Goal: Transaction & Acquisition: Purchase product/service

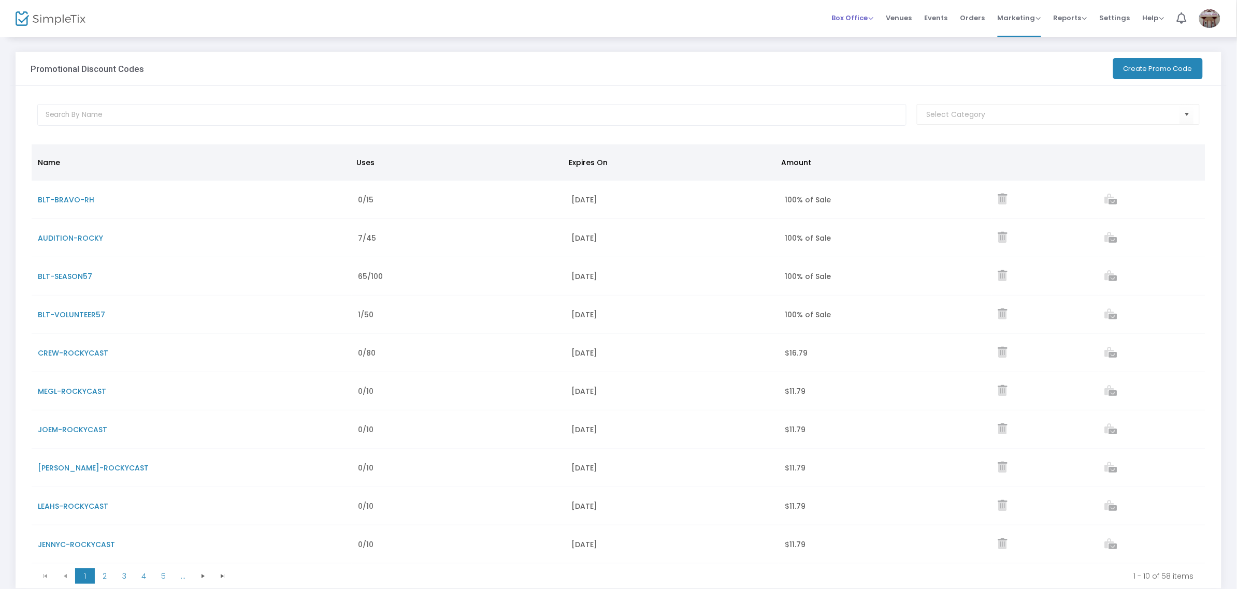
drag, startPoint x: 853, startPoint y: 17, endPoint x: 853, endPoint y: 28, distance: 11.4
click at [699, 17] on span "Box Office" at bounding box center [853, 18] width 42 height 10
click at [699, 34] on li "Sell Tickets" at bounding box center [869, 35] width 74 height 20
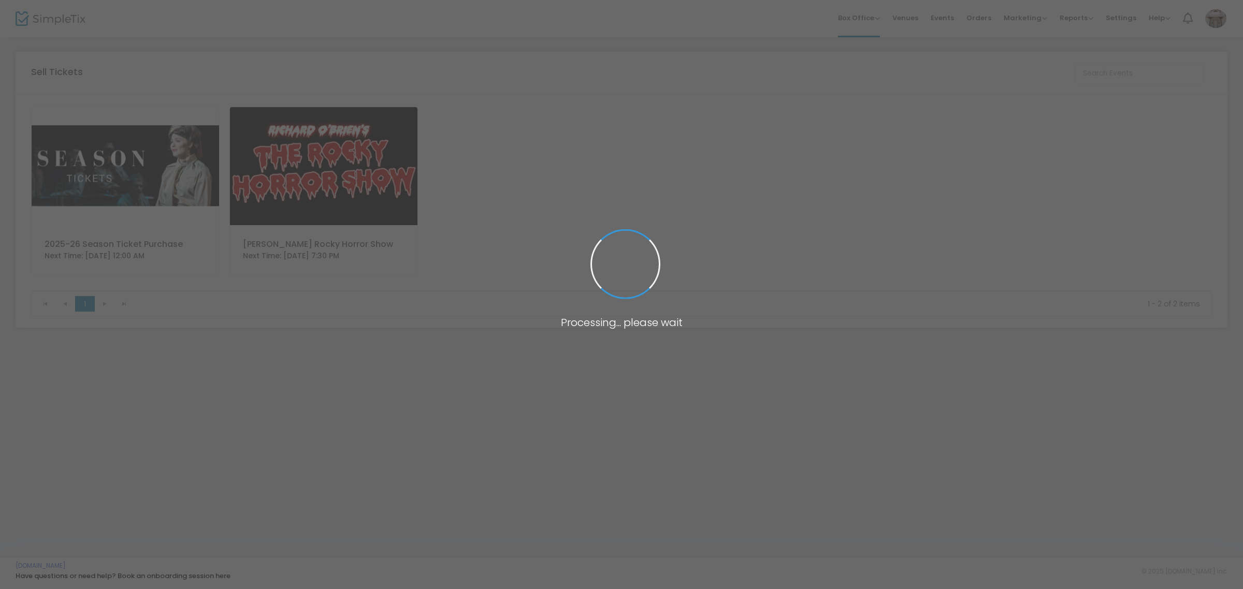
click at [277, 144] on span at bounding box center [621, 294] width 1243 height 589
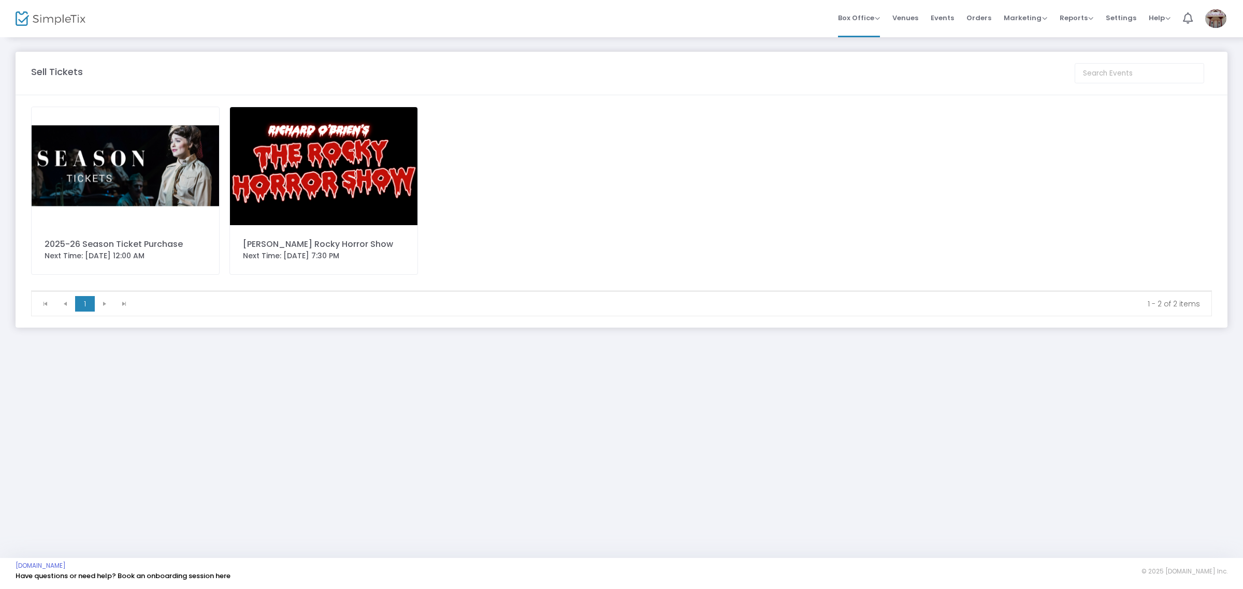
click at [383, 171] on img at bounding box center [323, 166] width 187 height 118
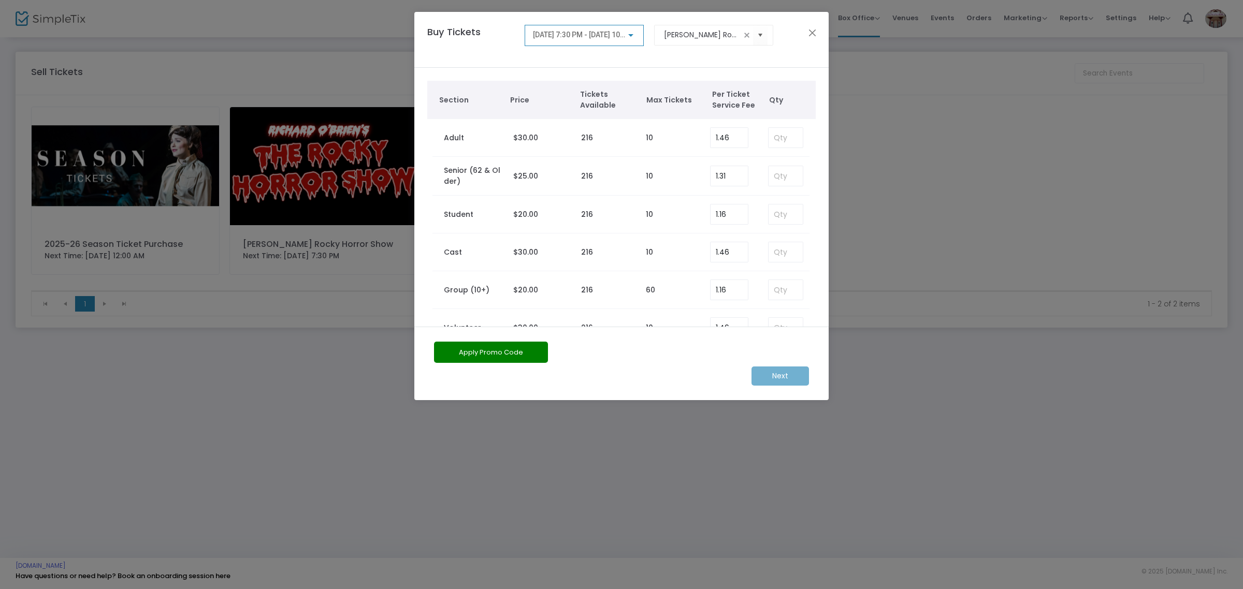
click at [594, 37] on span "[DATE] 7:30 PM - [DATE] 10:00 PM" at bounding box center [588, 35] width 110 height 8
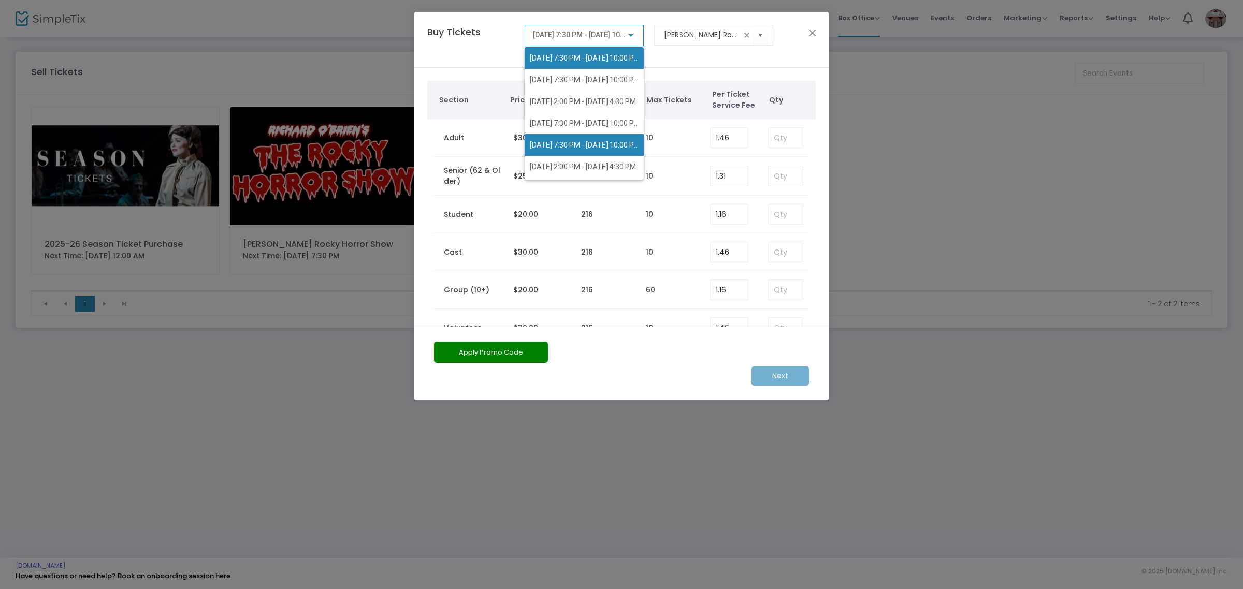
click at [573, 143] on span "[DATE] 7:30 PM - [DATE] 10:00 PM" at bounding box center [585, 145] width 110 height 8
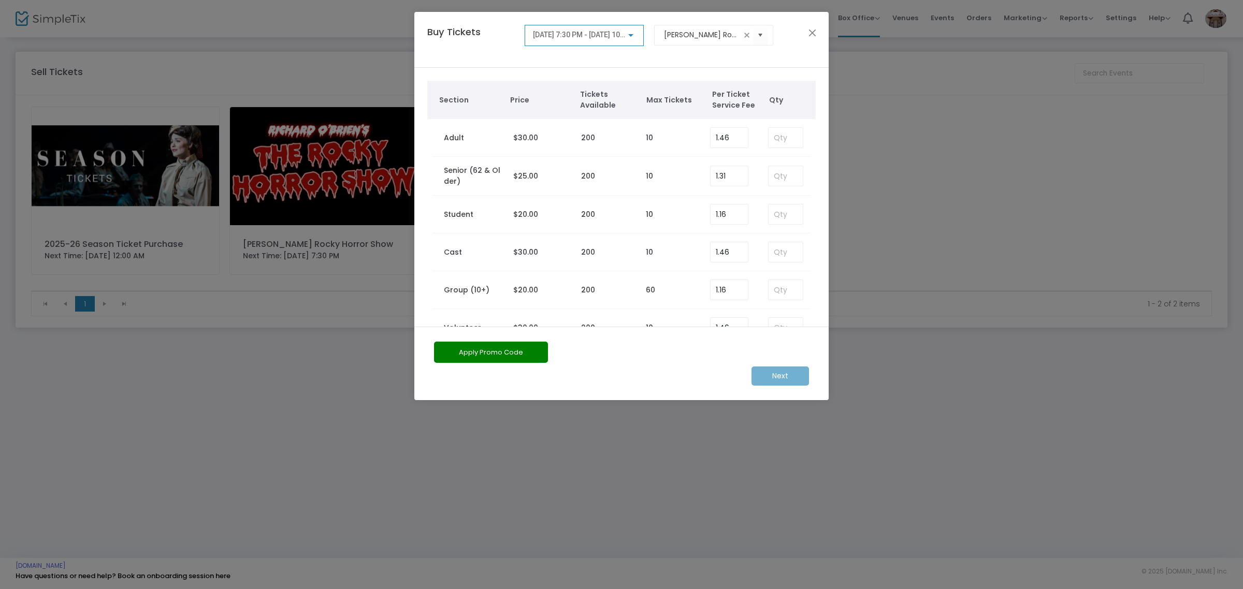
click at [506, 348] on button "Apply Promo Code" at bounding box center [491, 352] width 114 height 21
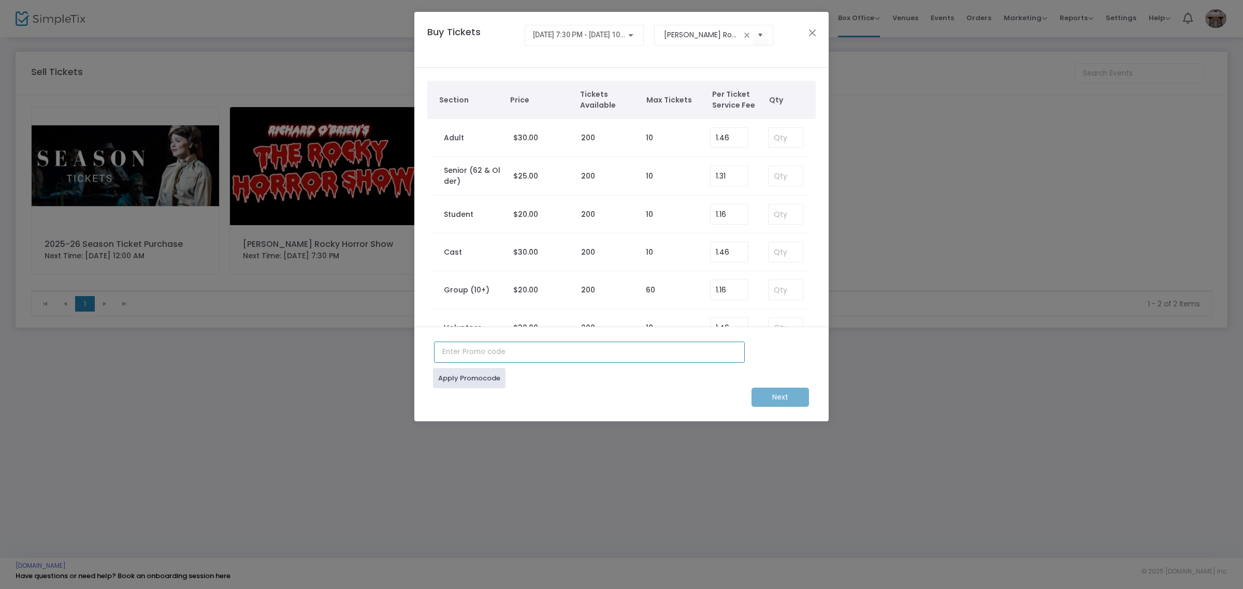
click at [504, 348] on input "text" at bounding box center [589, 352] width 311 height 21
type input "blt-season57"
click at [462, 378] on link "Apply Promocode" at bounding box center [469, 378] width 73 height 20
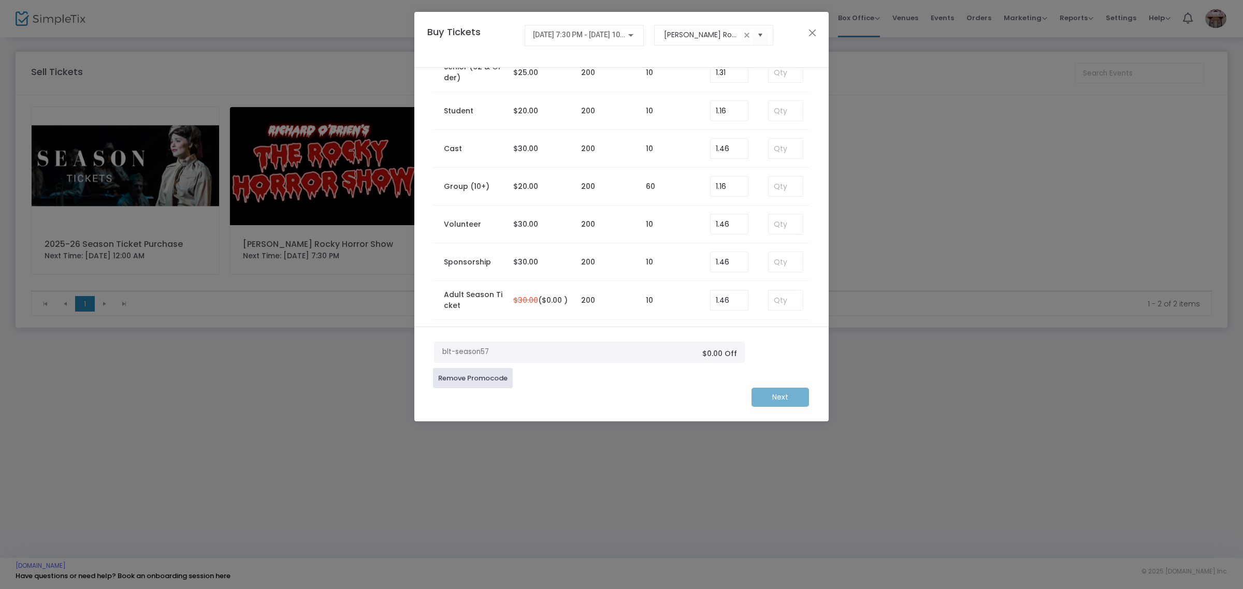
scroll to position [215, 0]
click at [699, 223] on td at bounding box center [784, 227] width 52 height 39
click at [699, 223] on input at bounding box center [786, 228] width 34 height 20
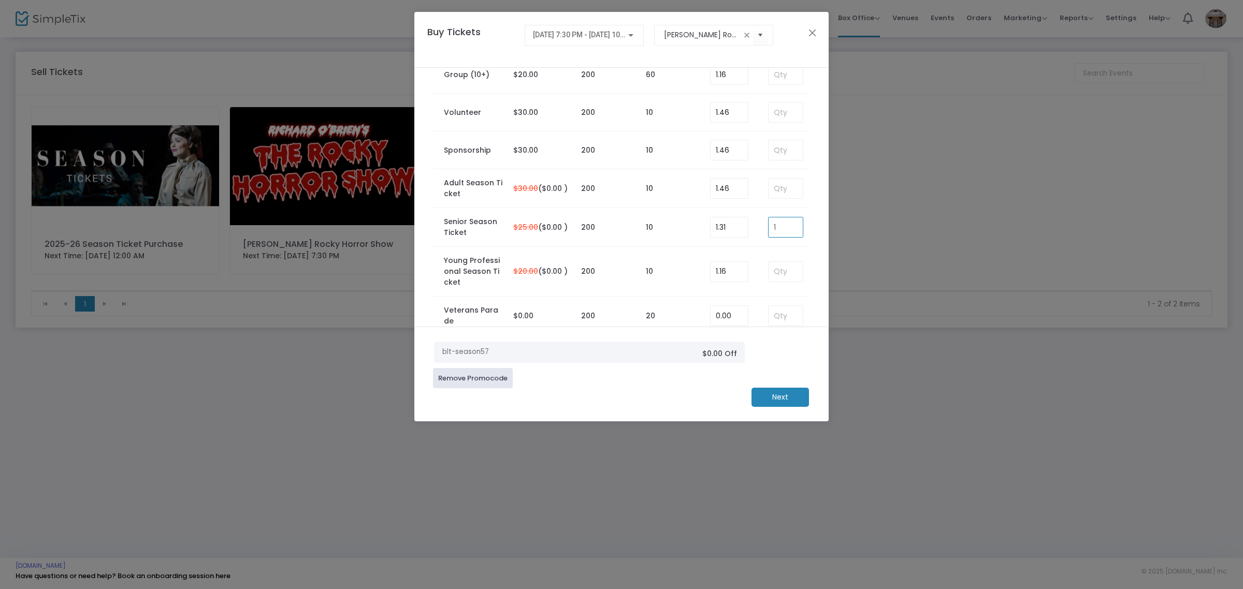
type input "1"
click at [699, 400] on m-button "Next" at bounding box center [779, 397] width 57 height 19
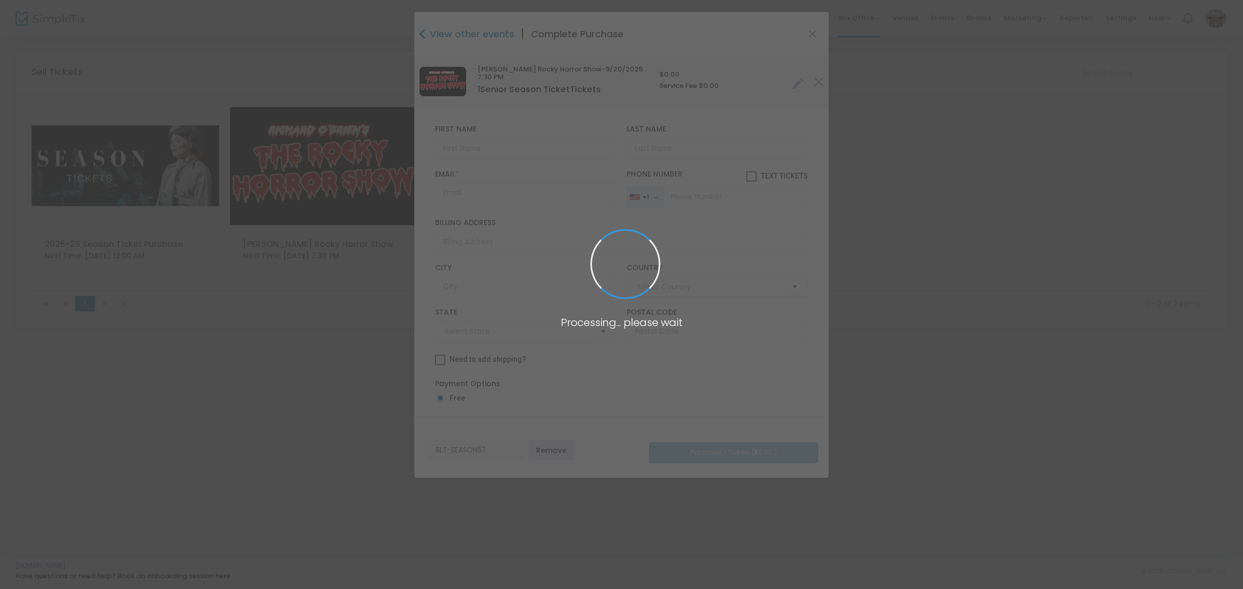
type input "[GEOGRAPHIC_DATA]"
type input "[US_STATE]"
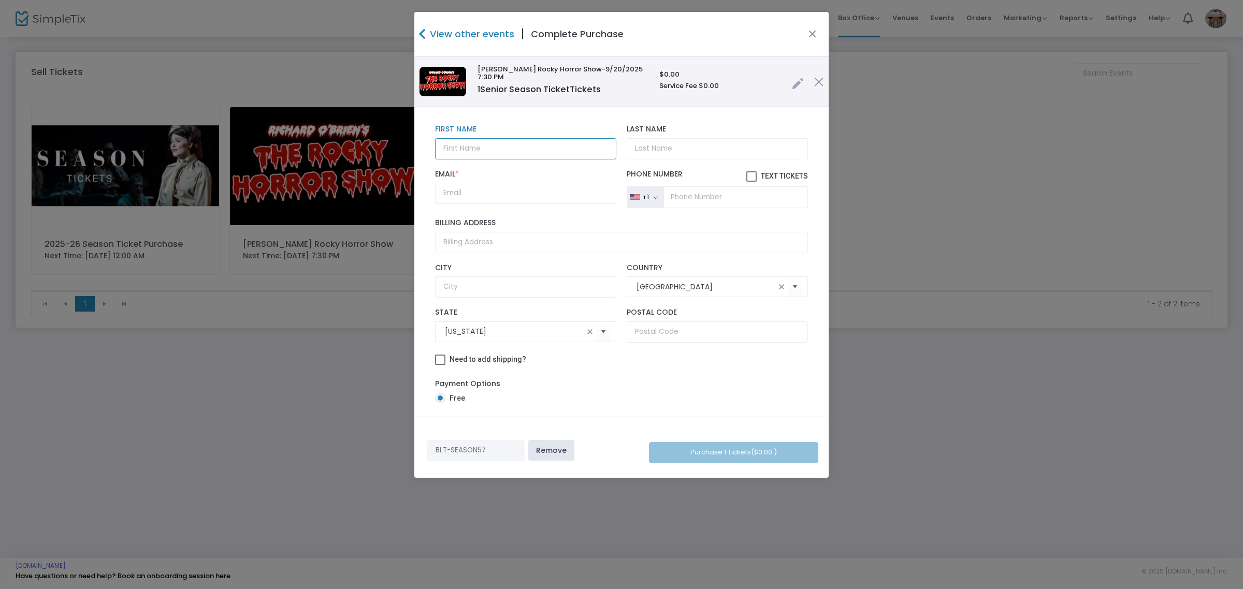
click at [574, 141] on input "text" at bounding box center [525, 148] width 181 height 21
type input "[PERSON_NAME]"
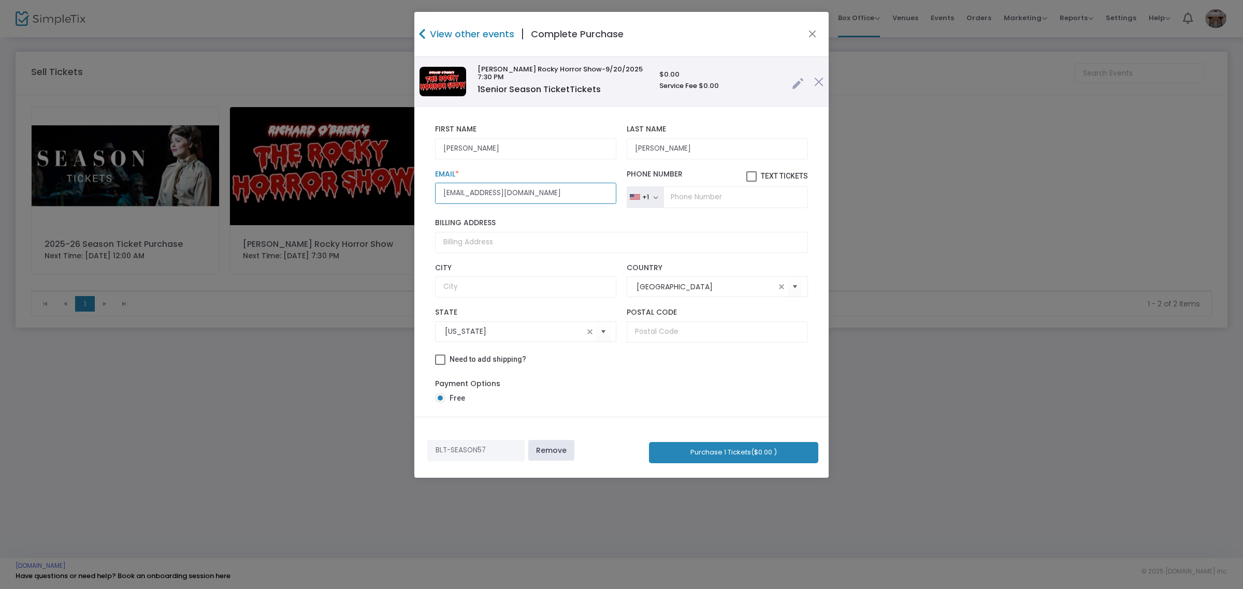
type input "[EMAIL_ADDRESS][DOMAIN_NAME]"
click at [699, 453] on button "Purchase 1 Tickets ($0.00 )" at bounding box center [733, 452] width 169 height 21
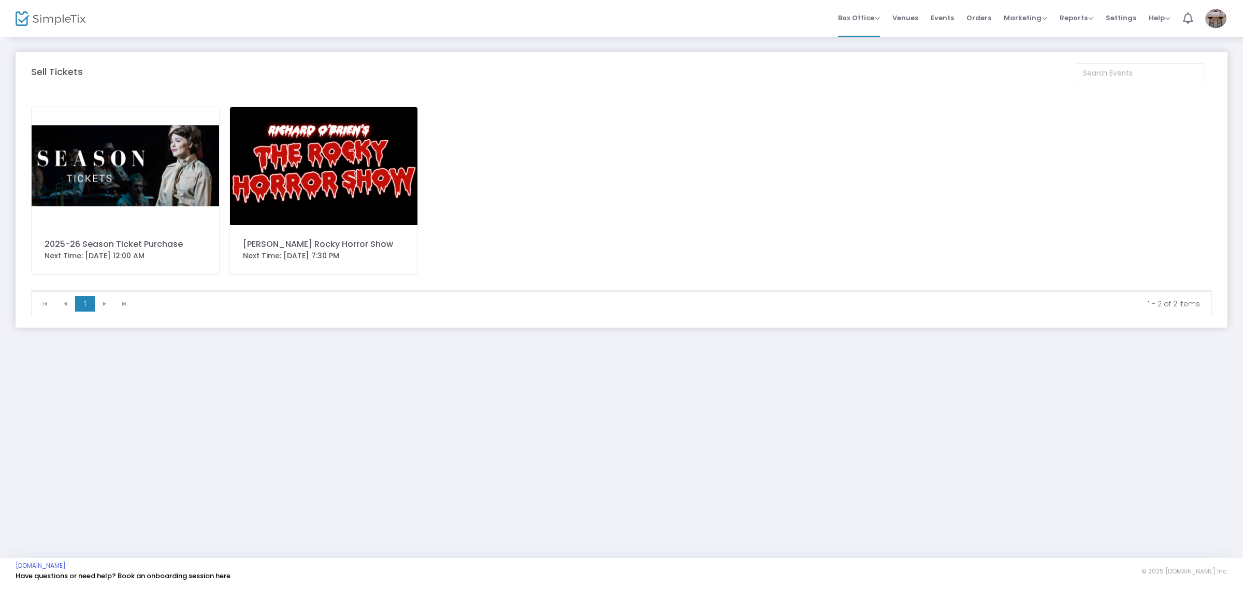
click at [325, 151] on img at bounding box center [323, 166] width 187 height 118
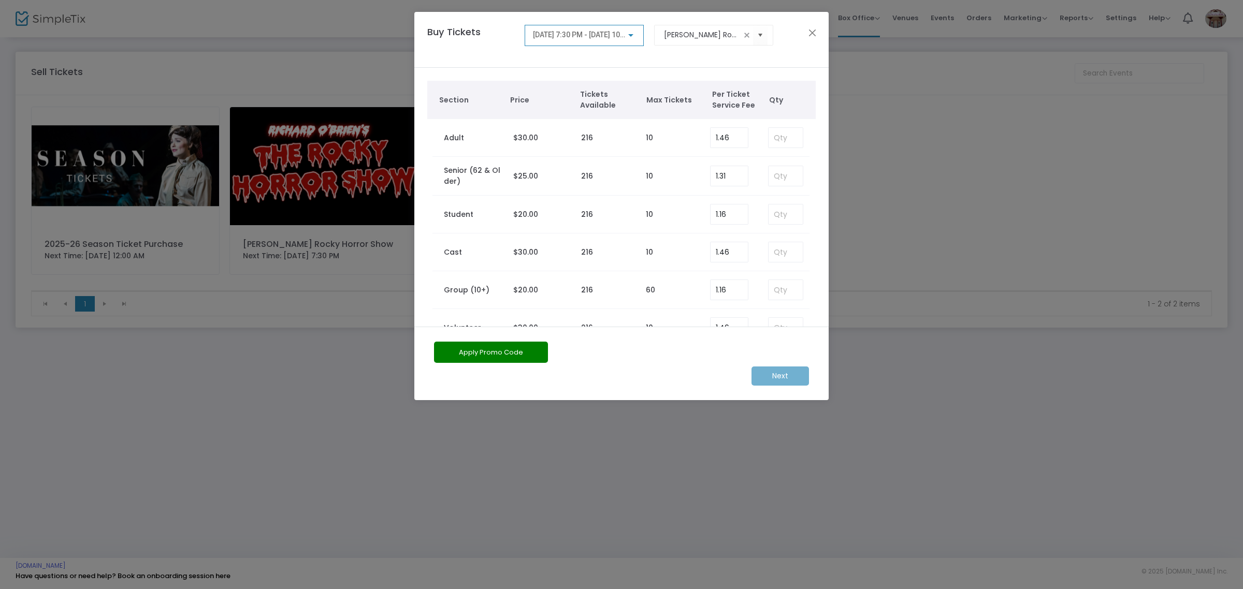
click at [578, 35] on span "[DATE] 7:30 PM - [DATE] 10:00 PM" at bounding box center [588, 35] width 110 height 8
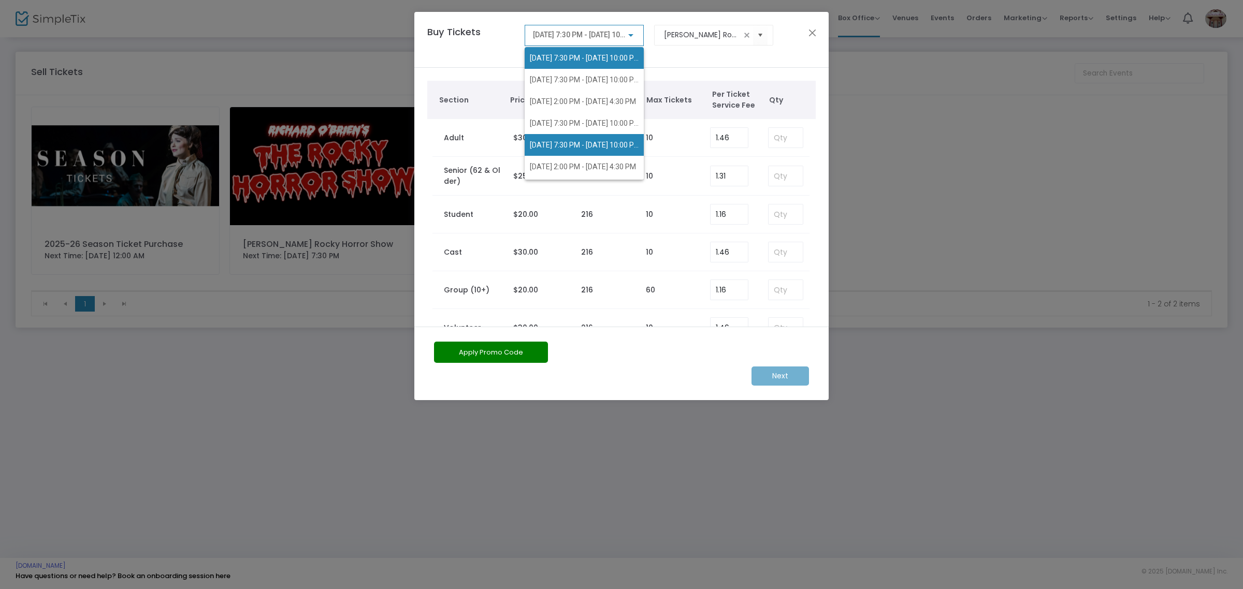
click at [588, 138] on span "[DATE] 7:30 PM - [DATE] 10:00 PM" at bounding box center [584, 145] width 109 height 22
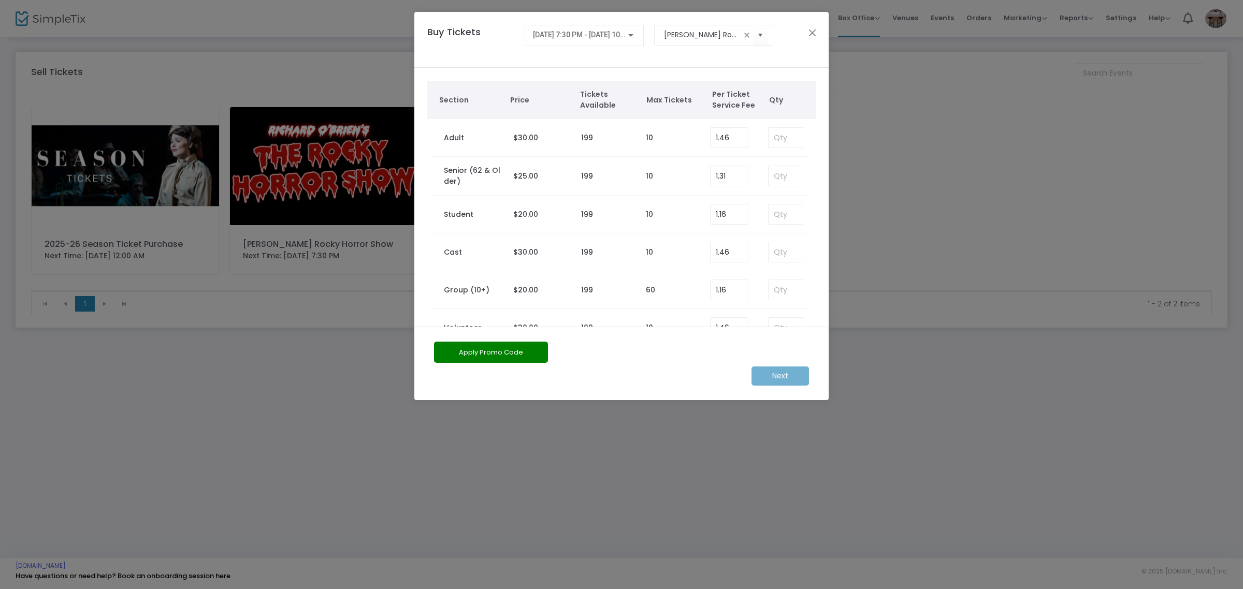
click at [504, 351] on button "Apply Promo Code" at bounding box center [491, 352] width 114 height 21
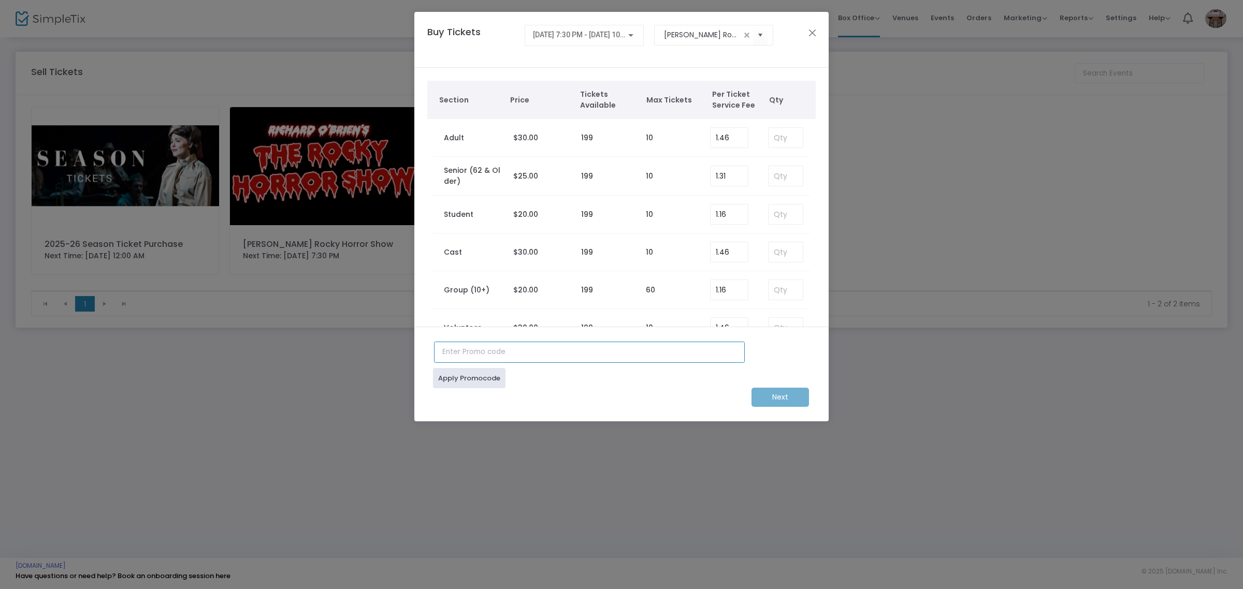
click at [503, 351] on input "text" at bounding box center [589, 352] width 311 height 21
type input "blt-season57"
click at [474, 389] on div "Next" at bounding box center [621, 397] width 385 height 19
click at [474, 386] on link "Apply Promocode" at bounding box center [469, 378] width 73 height 20
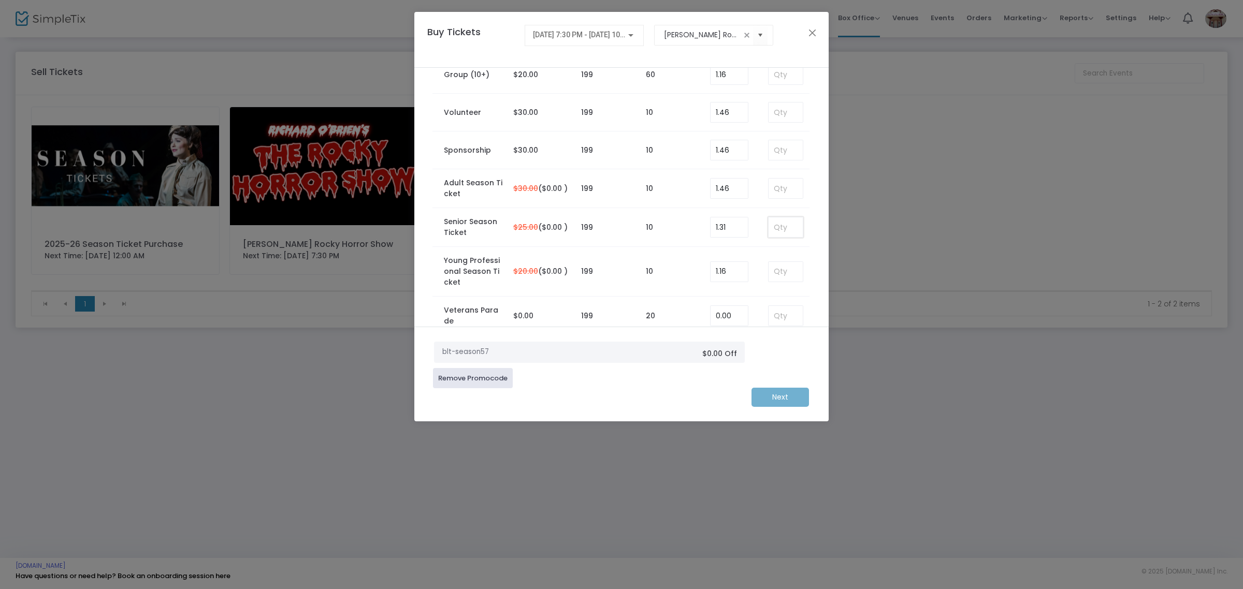
click at [699, 224] on input at bounding box center [786, 228] width 34 height 20
type input "1"
click at [699, 399] on m-button "Next" at bounding box center [779, 397] width 57 height 19
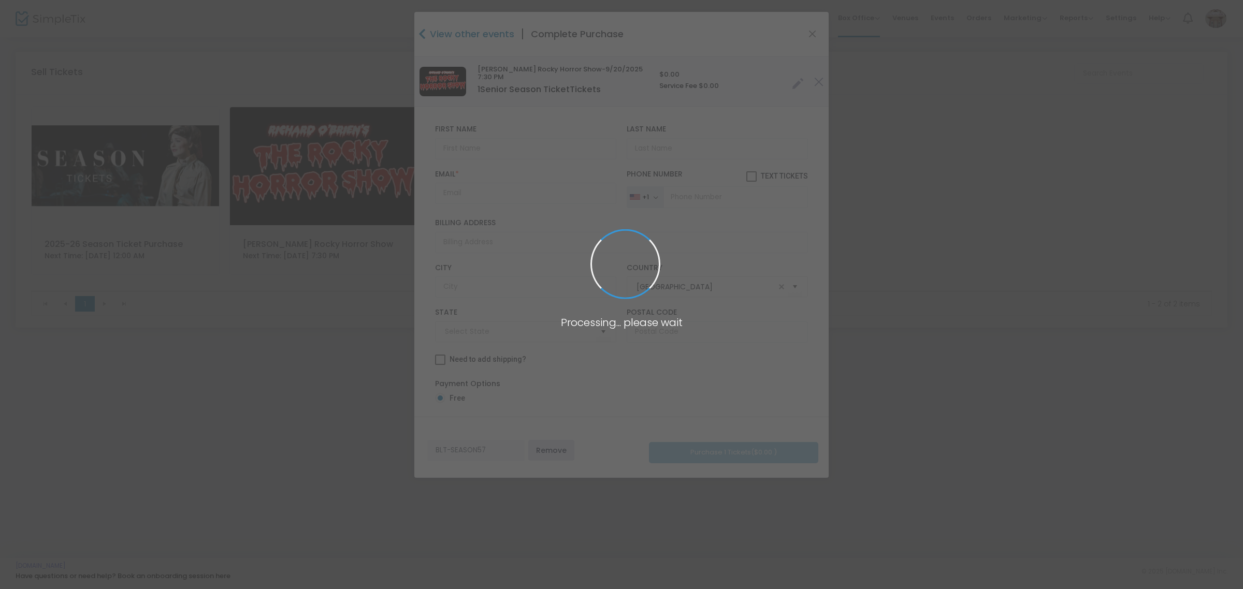
type input "[US_STATE]"
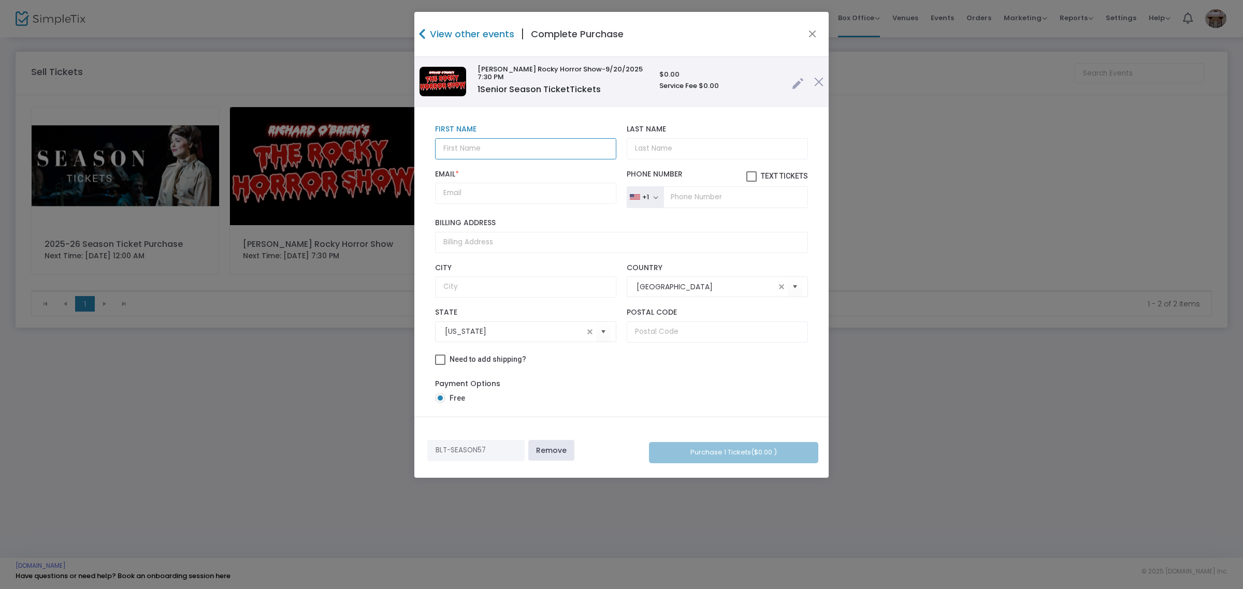
click at [539, 153] on input "text" at bounding box center [525, 148] width 181 height 21
type input "[PERSON_NAME]"
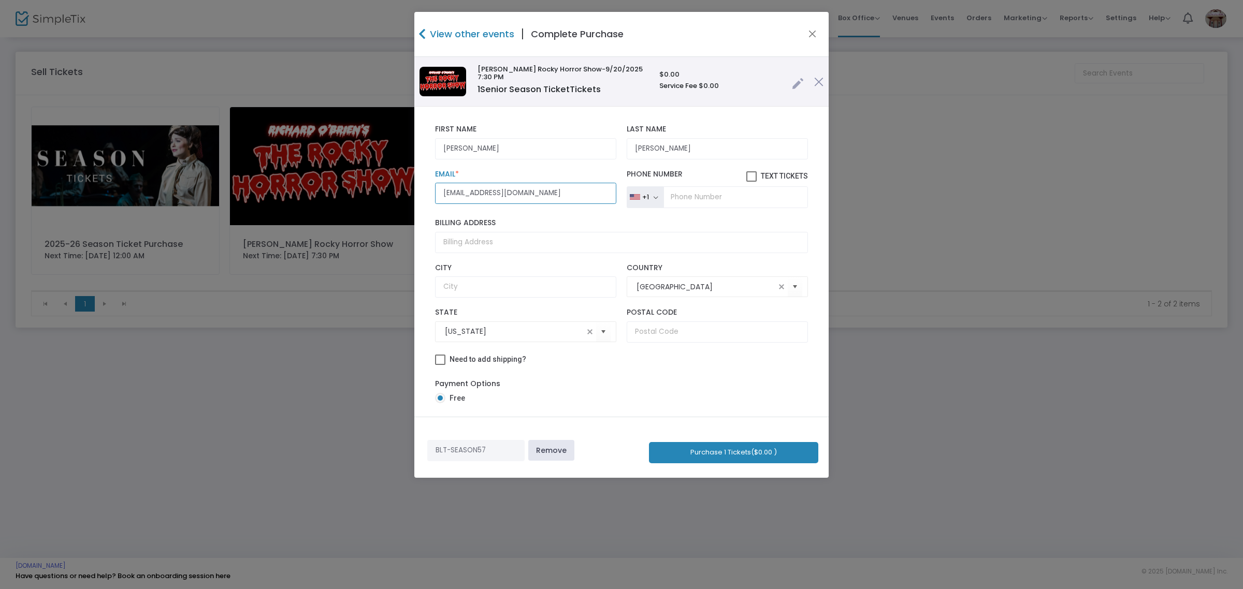
type input "[EMAIL_ADDRESS][DOMAIN_NAME]"
click at [699, 461] on button "Purchase 1 Tickets ($0.00 )" at bounding box center [733, 452] width 169 height 21
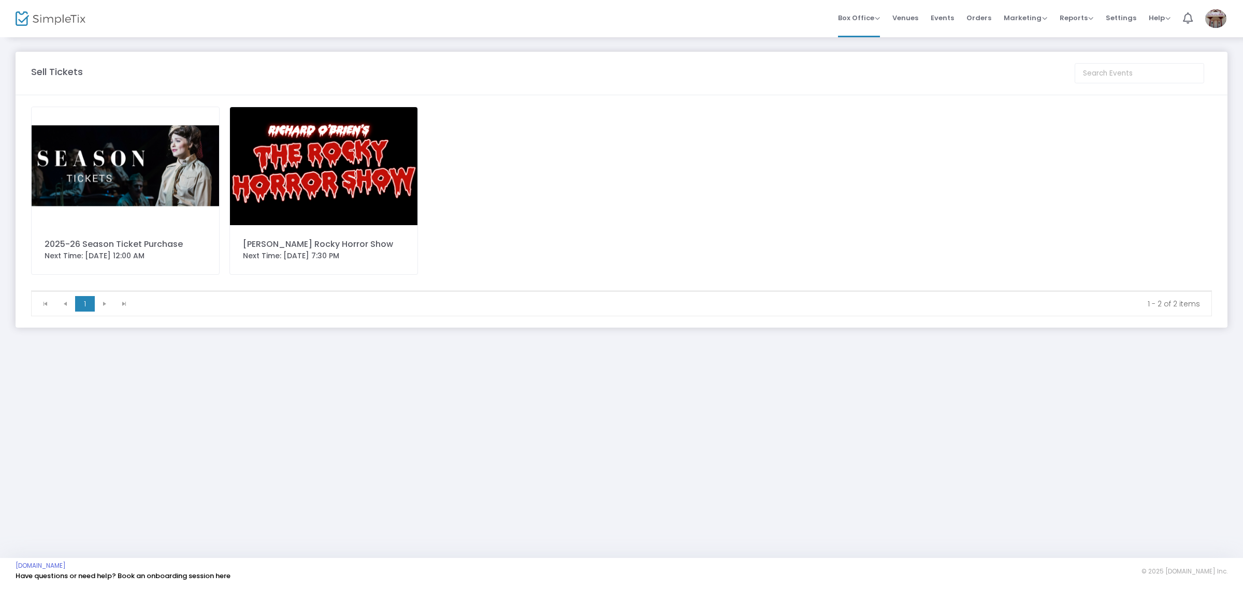
click at [308, 184] on img at bounding box center [323, 166] width 187 height 118
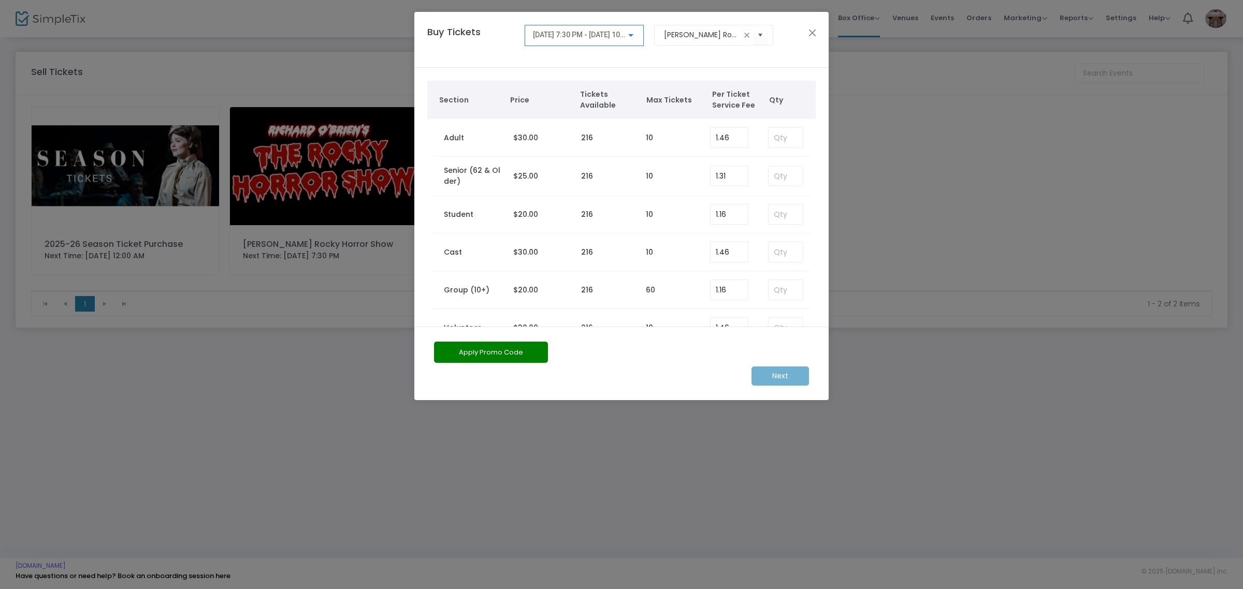
click at [555, 35] on span "[DATE] 7:30 PM - [DATE] 10:00 PM" at bounding box center [588, 35] width 110 height 8
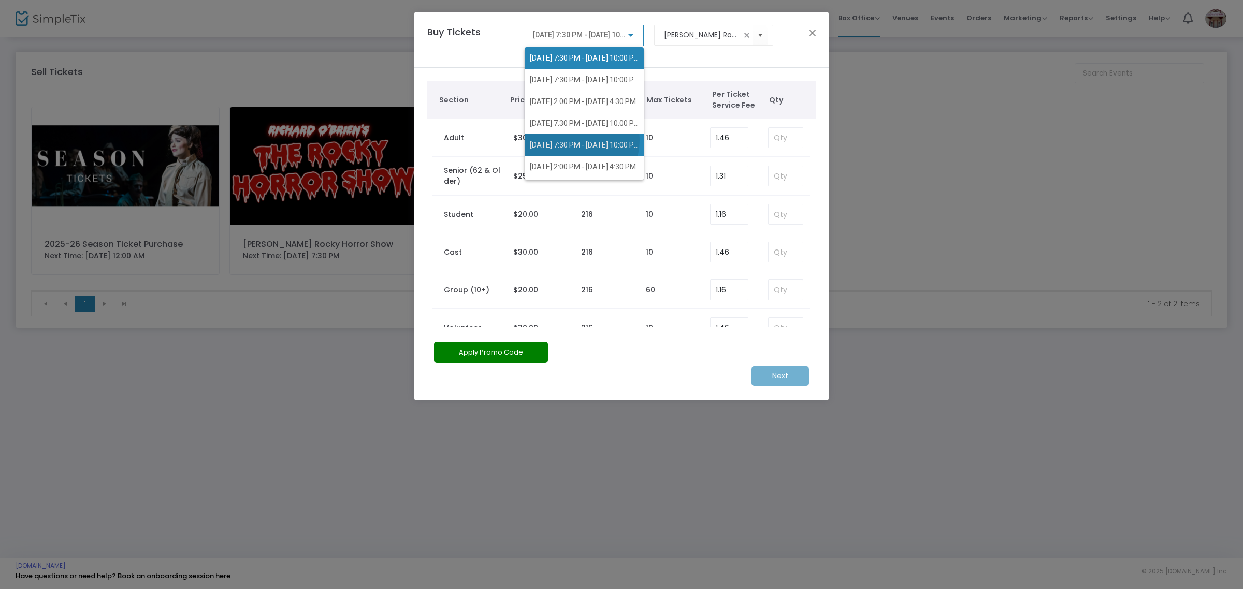
click at [576, 141] on span "[DATE] 7:30 PM - [DATE] 10:00 PM" at bounding box center [585, 145] width 110 height 8
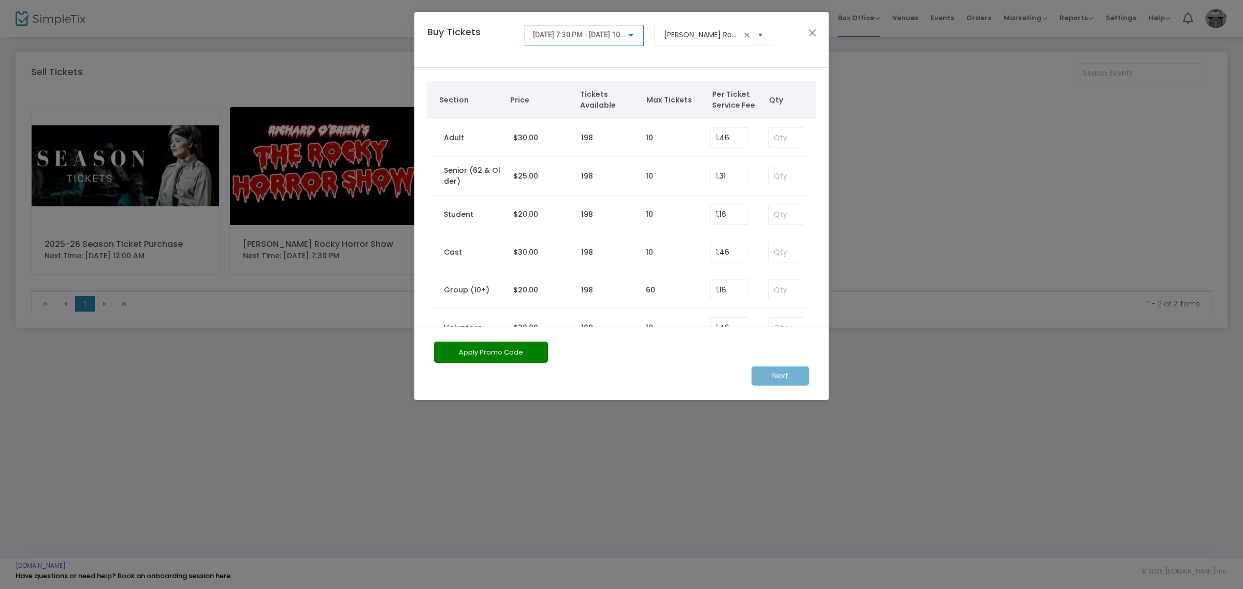
click at [504, 348] on button "Apply Promo Code" at bounding box center [491, 352] width 114 height 21
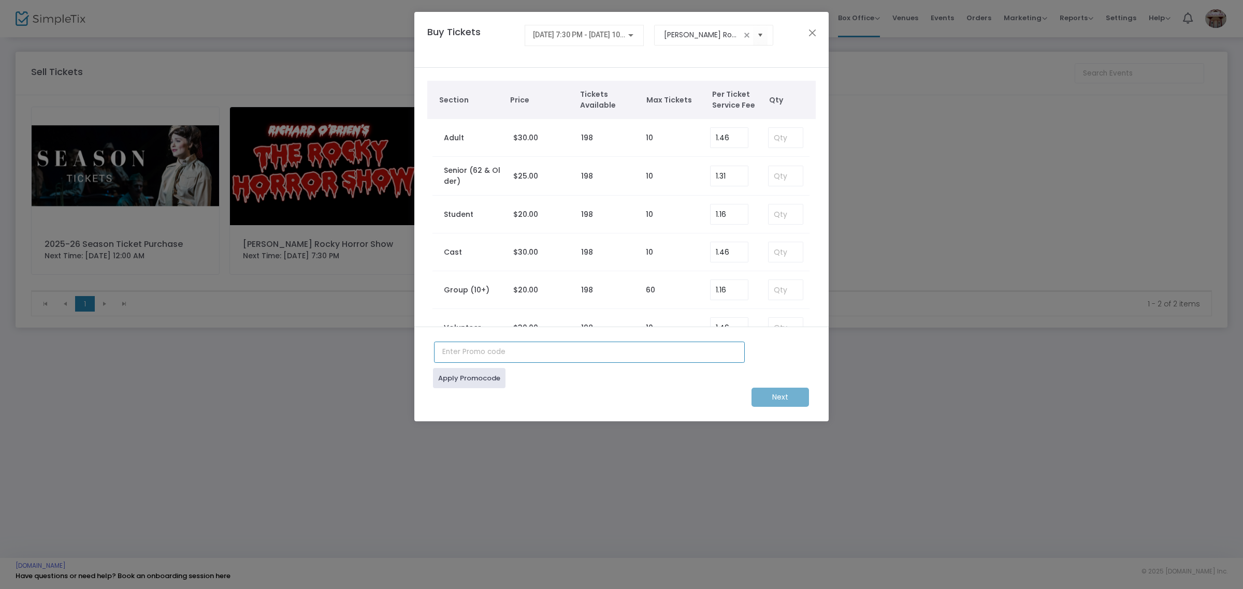
click at [501, 351] on input "text" at bounding box center [589, 352] width 311 height 21
type input "blt-season57"
click at [482, 381] on link "Apply Promocode" at bounding box center [469, 378] width 73 height 20
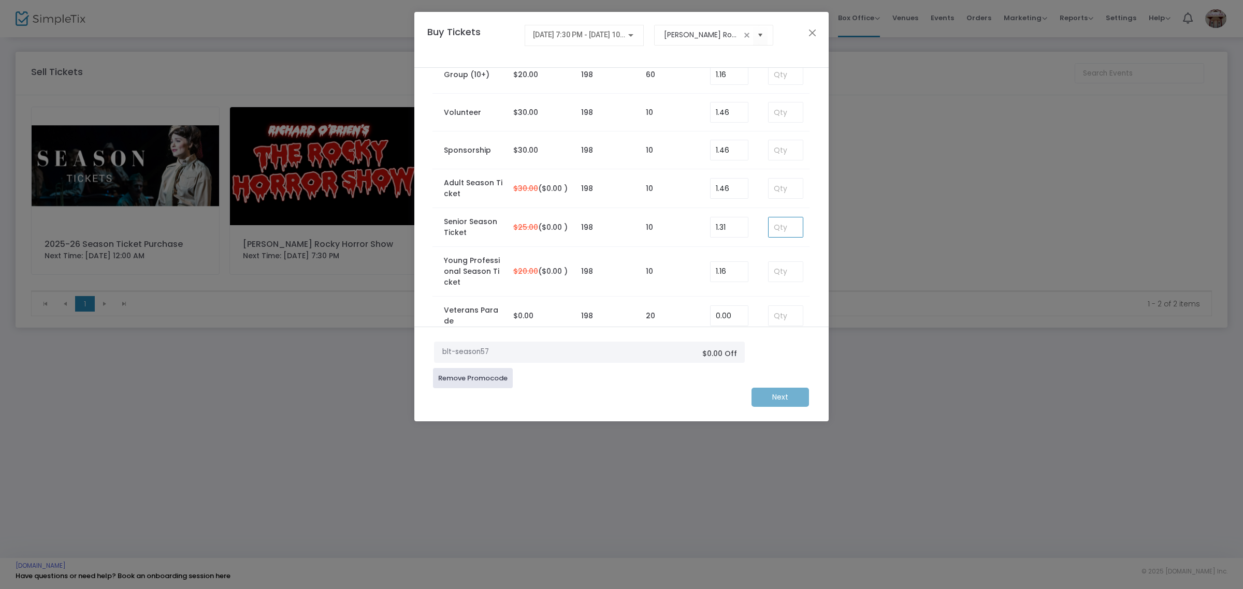
click at [699, 233] on input at bounding box center [786, 228] width 34 height 20
type input "1"
click at [699, 393] on m-button "Next" at bounding box center [779, 397] width 57 height 19
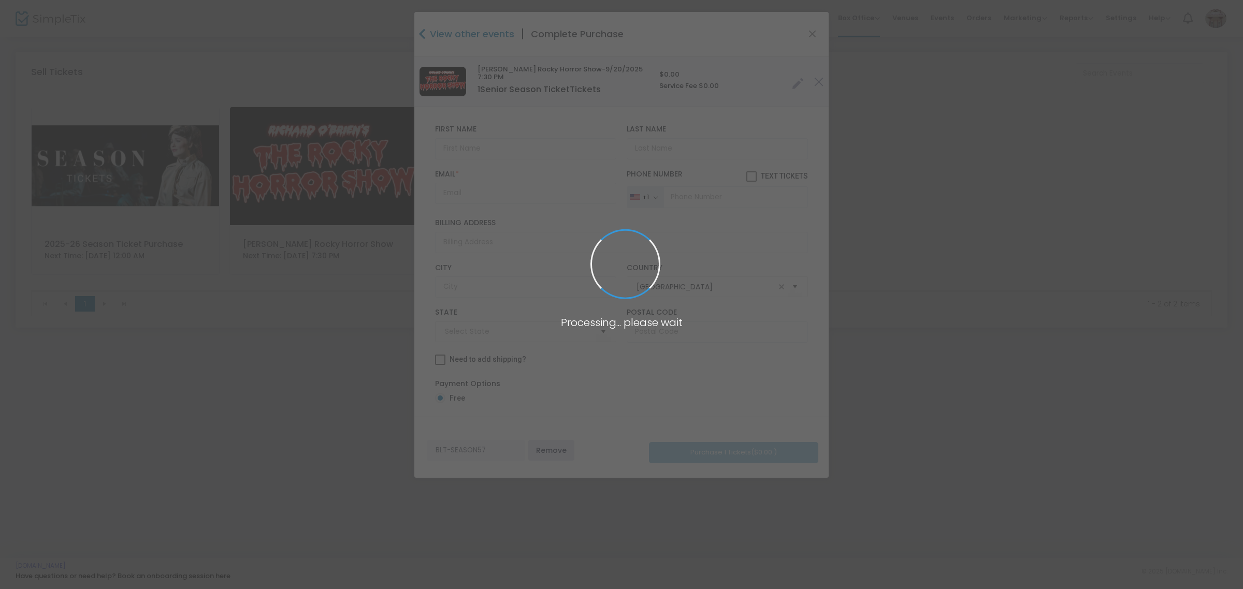
type input "[US_STATE]"
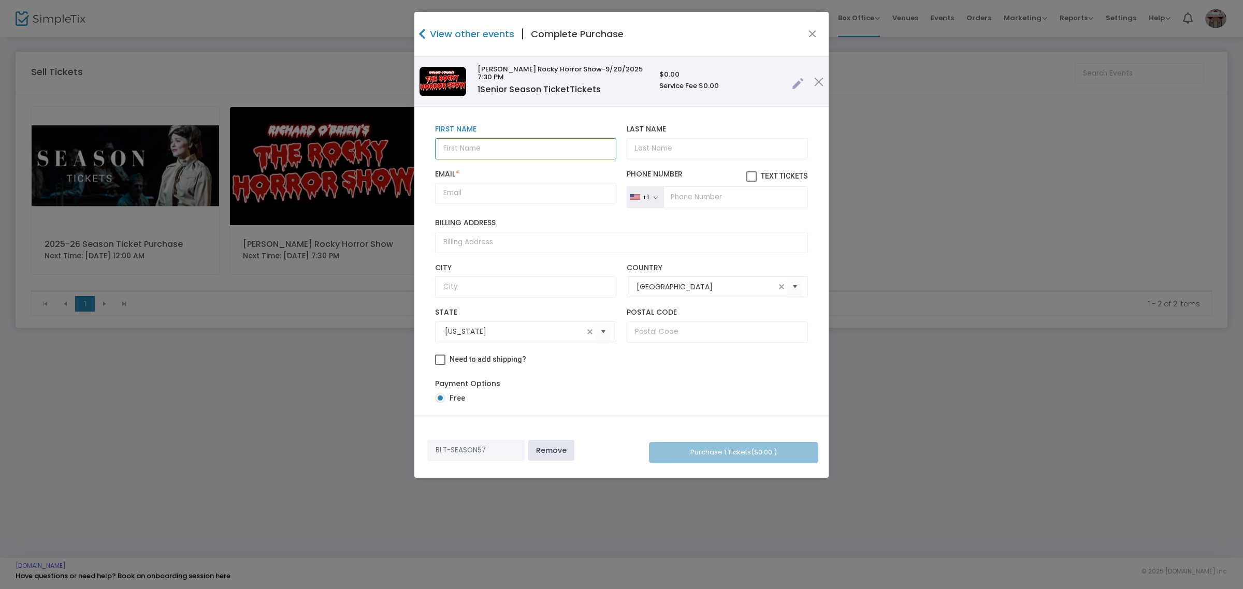
click at [489, 151] on input "text" at bounding box center [525, 148] width 181 height 21
type input "[PERSON_NAME]"
paste input "[PERSON_NAME][EMAIL_ADDRESS][DOMAIN_NAME]"
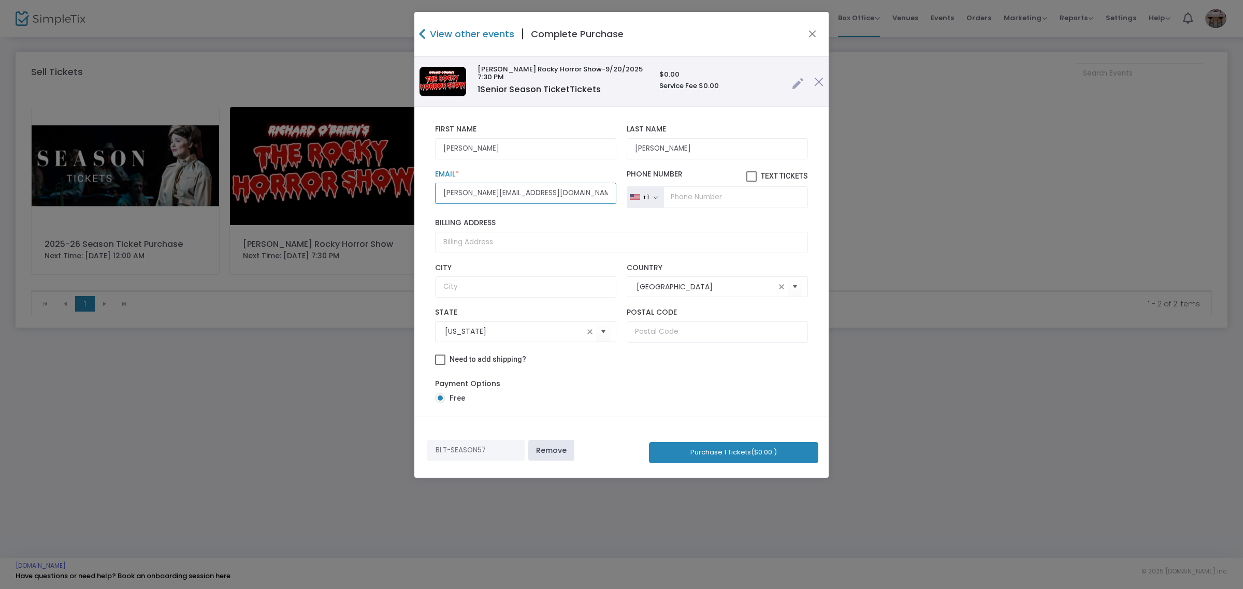
type input "[PERSON_NAME][EMAIL_ADDRESS][DOMAIN_NAME]"
click at [699, 459] on button "Purchase 1 Tickets ($0.00 )" at bounding box center [733, 452] width 169 height 21
